Goal: Transaction & Acquisition: Purchase product/service

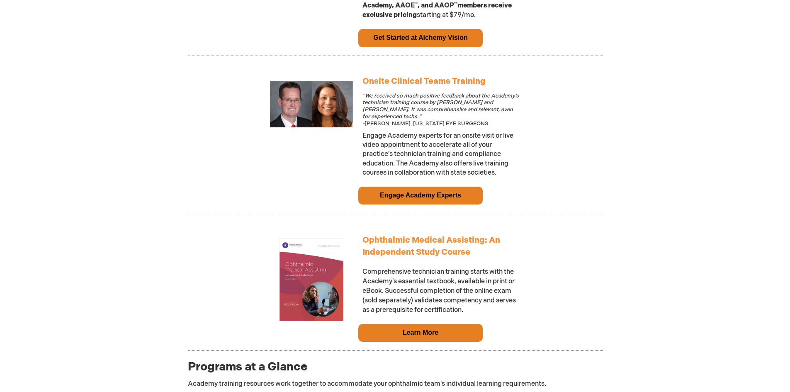
scroll to position [641, 0]
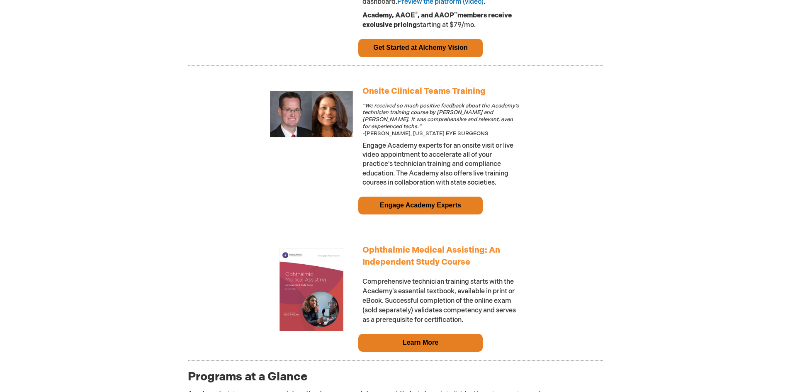
click at [430, 346] on link "Learn More" at bounding box center [421, 342] width 36 height 7
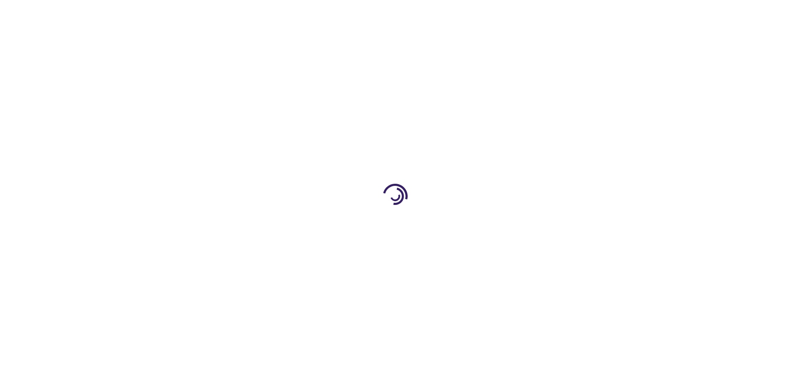
type input "0"
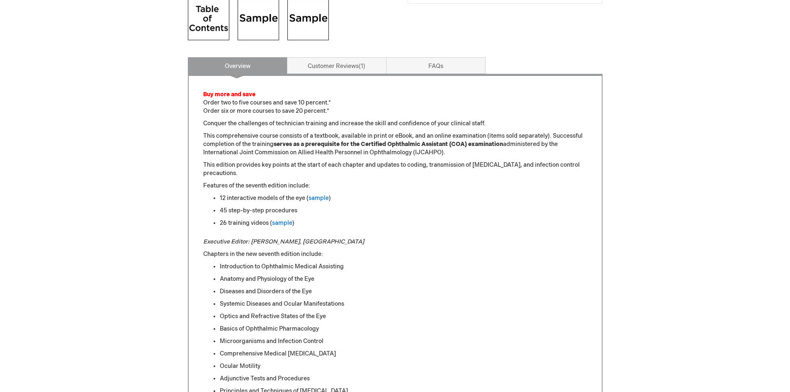
scroll to position [373, 0]
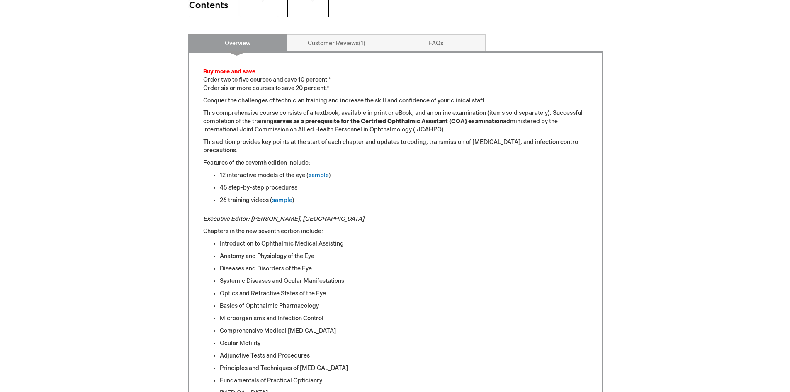
click at [98, 229] on div "Log In Search My Cart CLOSE RECENTLY ADDED ITEM(S) Close There are no items in …" at bounding box center [395, 374] width 790 height 1495
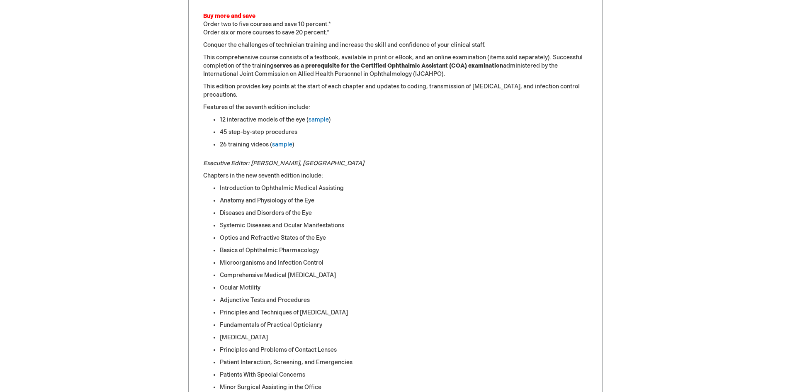
scroll to position [332, 0]
